Goal: Find specific page/section: Find specific page/section

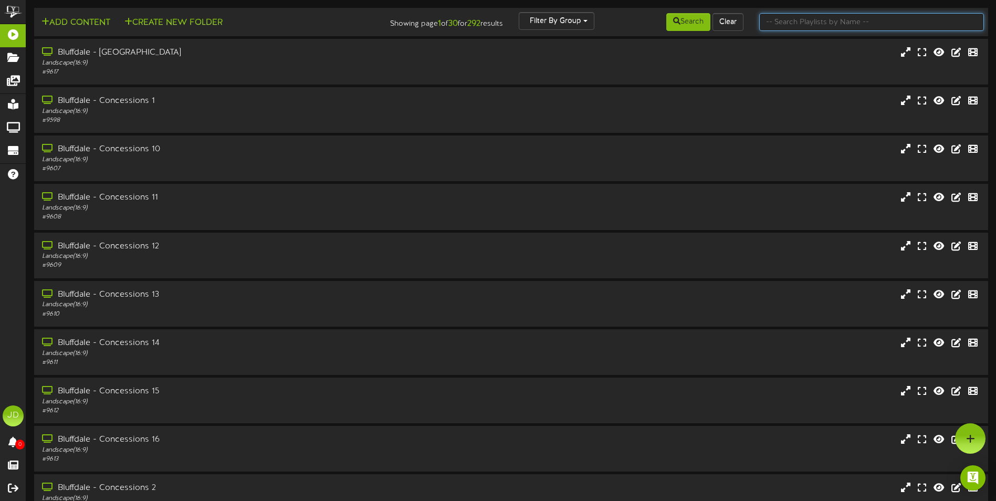
click at [841, 16] on input "text" at bounding box center [871, 22] width 225 height 18
type input "surprise"
click at [683, 15] on button "Search" at bounding box center [688, 22] width 44 height 18
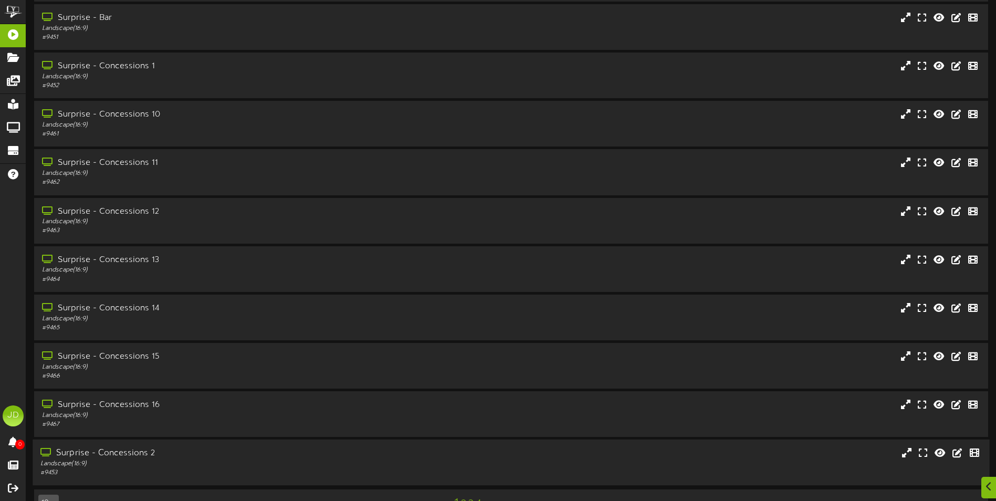
scroll to position [62, 0]
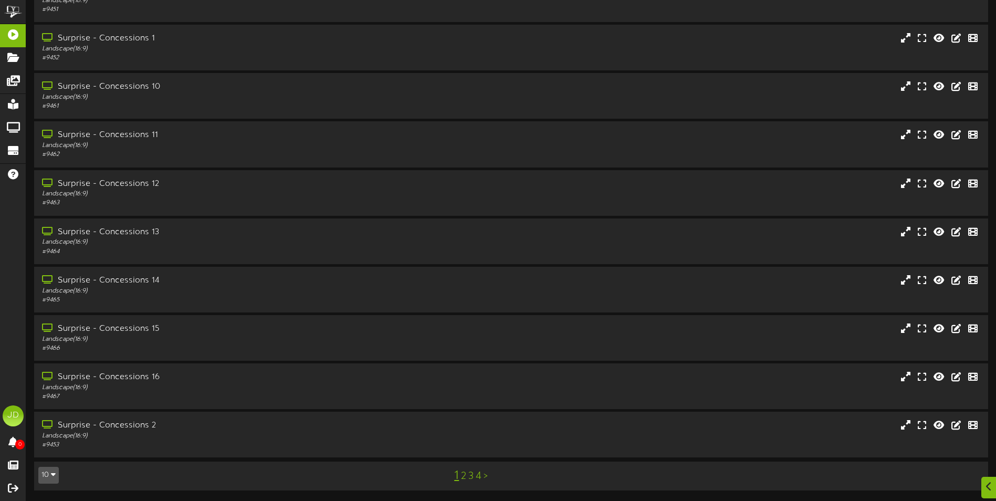
click at [469, 475] on link "3" at bounding box center [470, 476] width 5 height 12
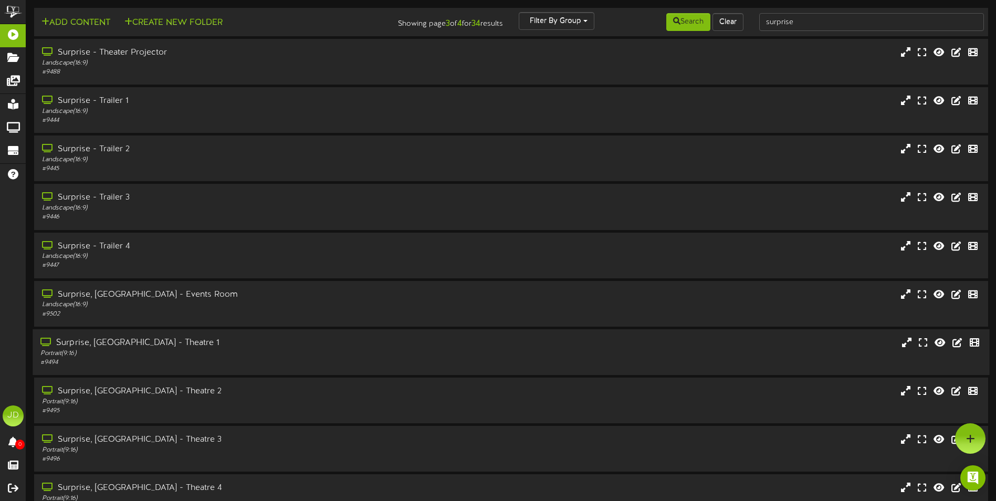
click at [213, 351] on div "Portrait ( 9:16 )" at bounding box center [231, 353] width 383 height 9
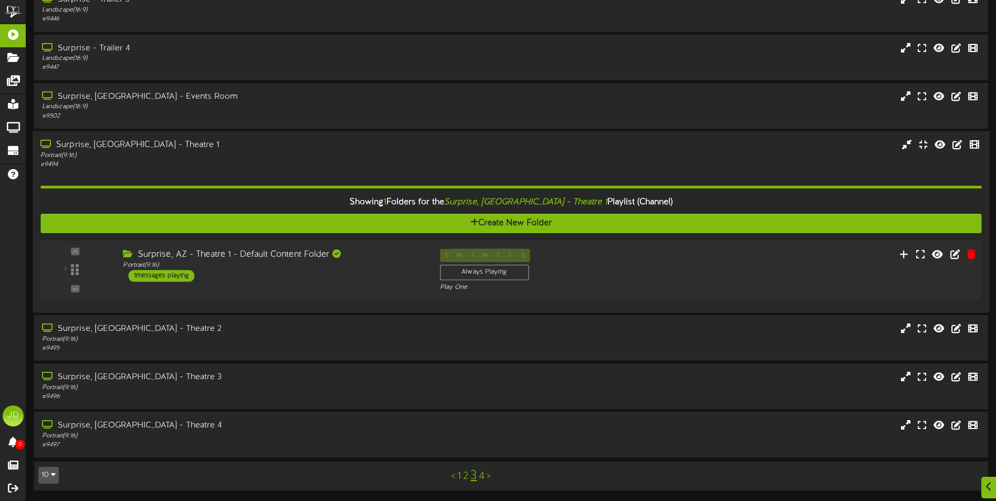
click at [285, 293] on div "1 Portrait ( )" at bounding box center [511, 269] width 950 height 59
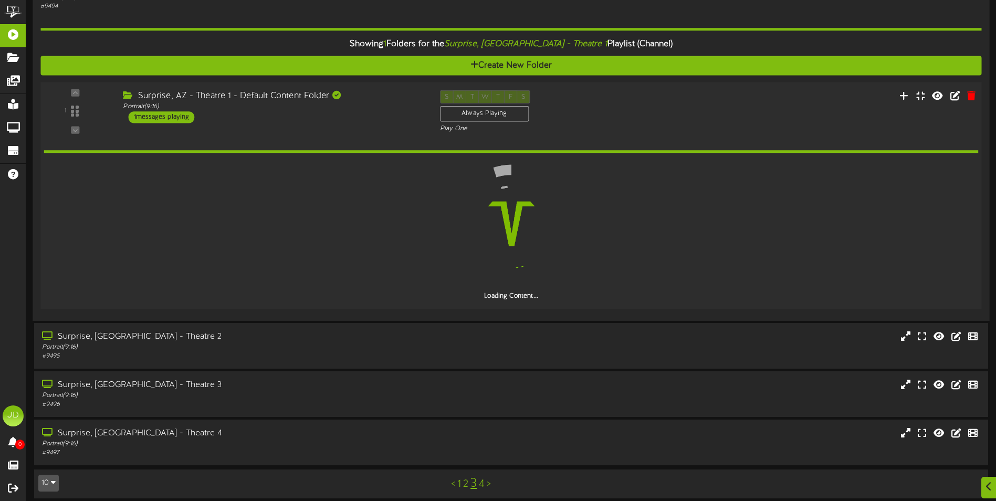
scroll to position [326, 0]
